Goal: Information Seeking & Learning: Learn about a topic

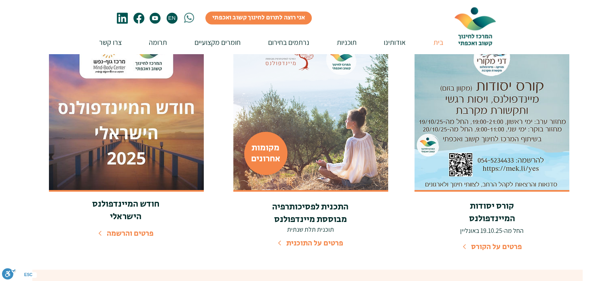
scroll to position [1375, 0]
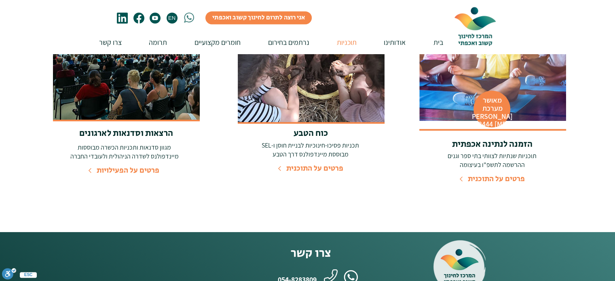
scroll to position [445, 0]
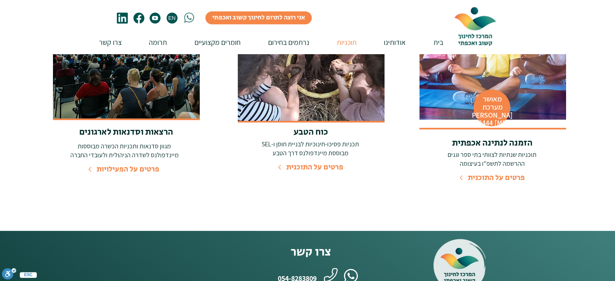
click at [504, 172] on span "פרטים על התוכנית" at bounding box center [496, 177] width 57 height 11
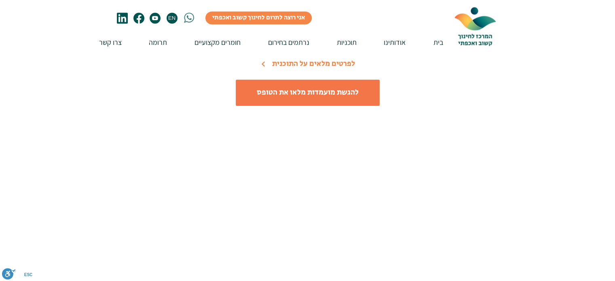
scroll to position [1173, 0]
